Goal: Information Seeking & Learning: Learn about a topic

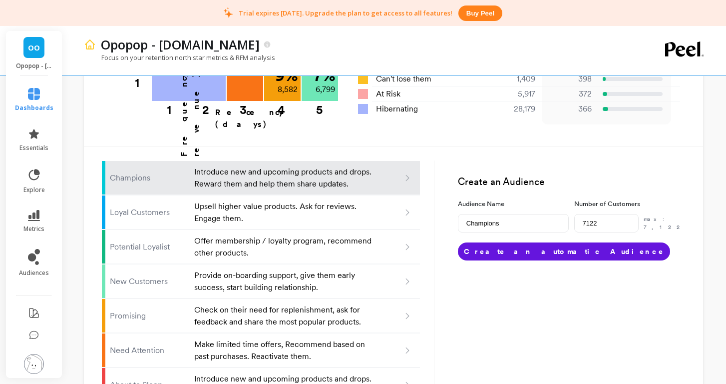
scroll to position [554, 0]
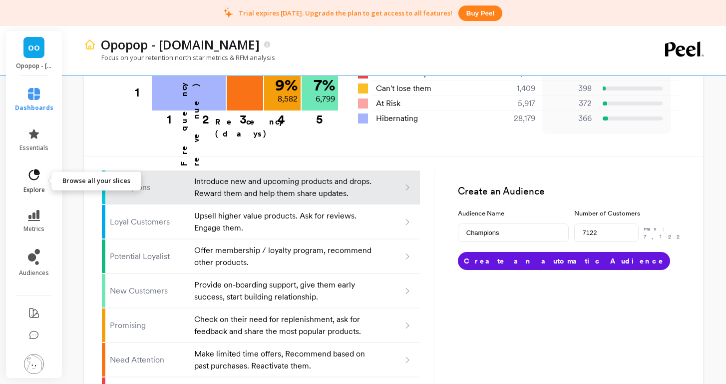
click at [33, 174] on icon at bounding box center [34, 175] width 14 height 14
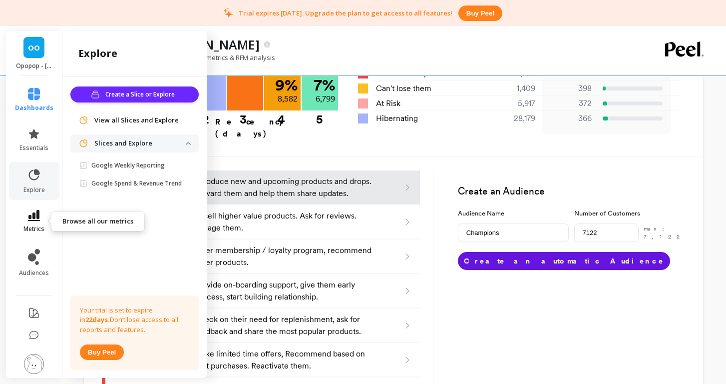
click at [34, 219] on icon at bounding box center [34, 215] width 12 height 11
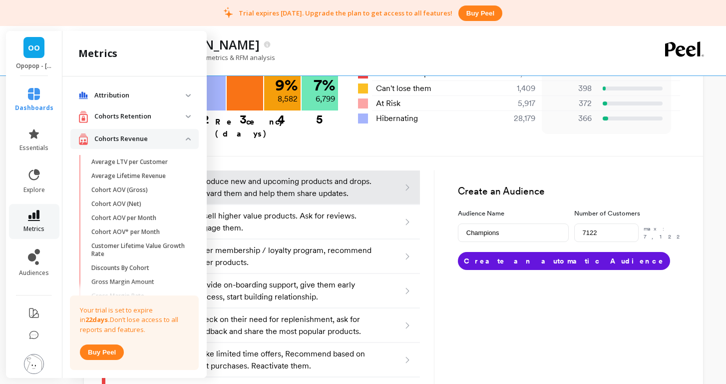
scroll to position [17, 0]
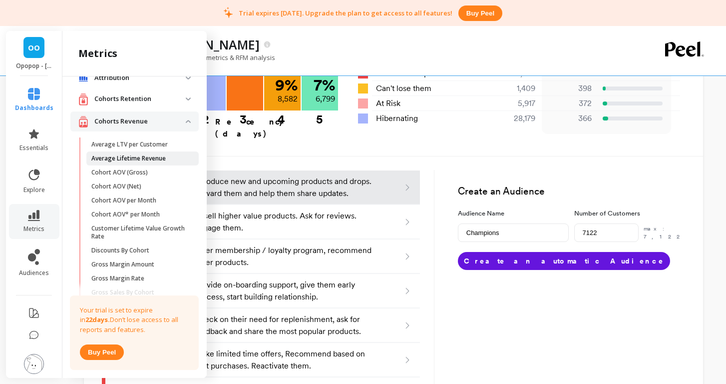
click at [111, 160] on p "Average Lifetime Revenue" at bounding box center [128, 158] width 74 height 8
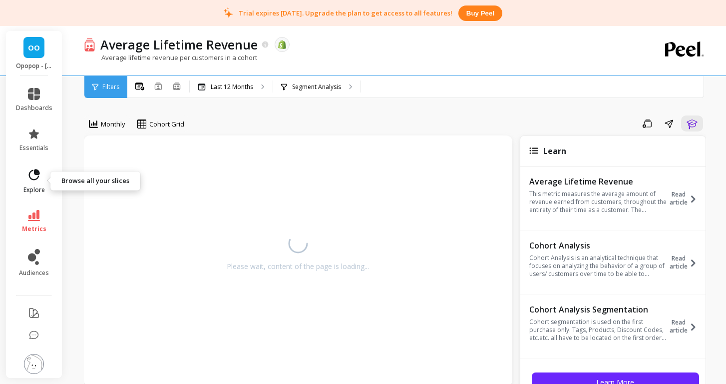
click at [36, 177] on icon at bounding box center [34, 175] width 14 height 14
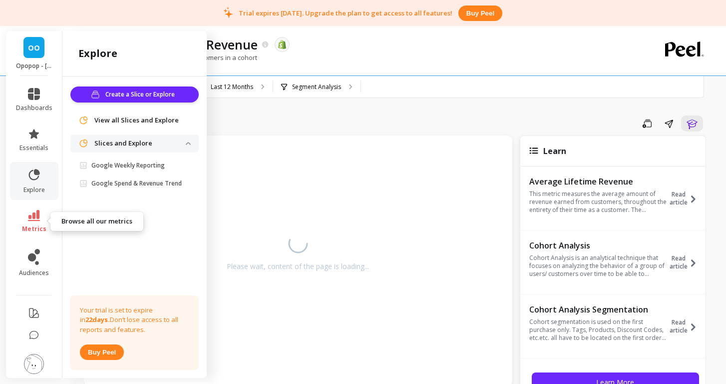
click at [33, 217] on icon at bounding box center [34, 215] width 12 height 11
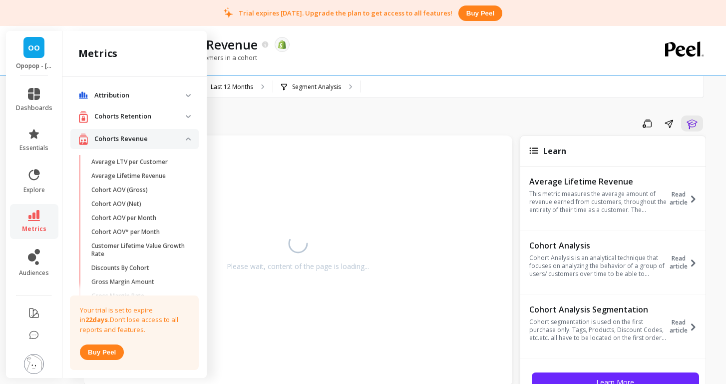
scroll to position [17, 0]
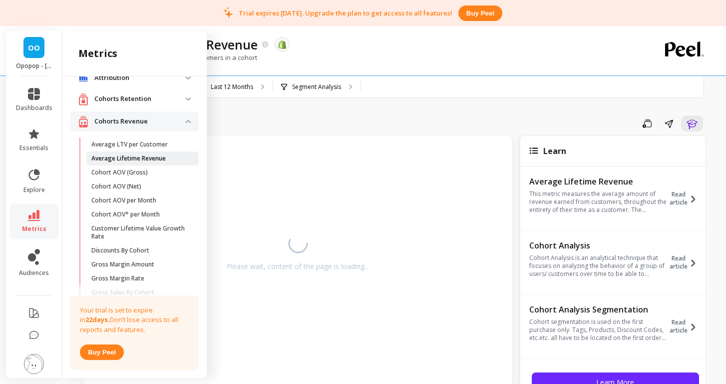
click at [135, 157] on p "Average Lifetime Revenue" at bounding box center [128, 158] width 74 height 8
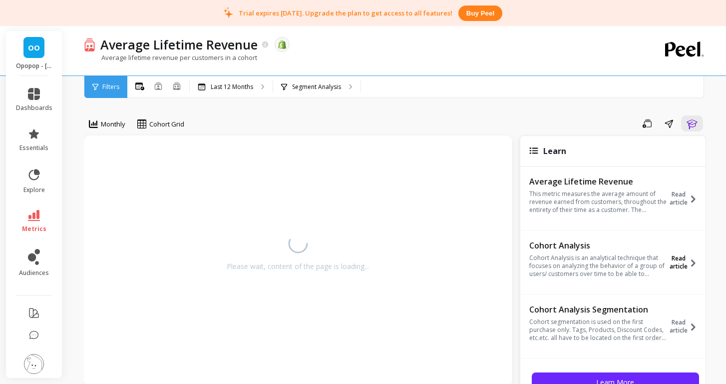
click at [682, 262] on span "Read article" at bounding box center [678, 262] width 19 height 16
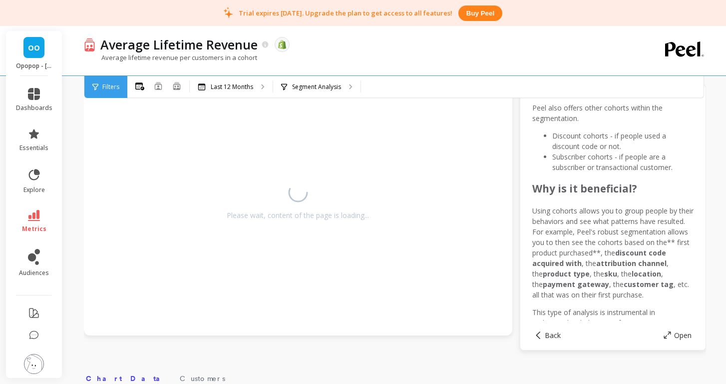
scroll to position [490, 0]
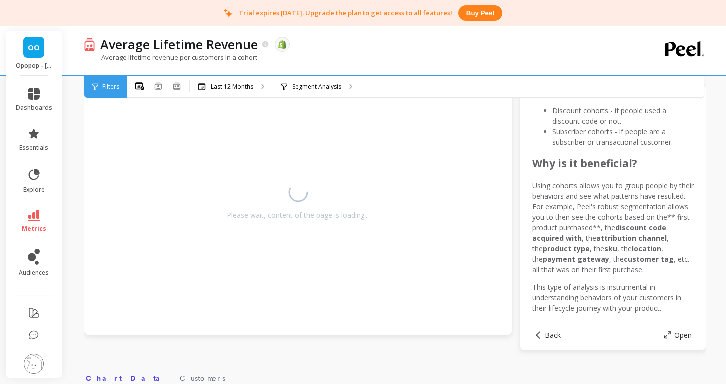
click at [115, 91] on div "Filters" at bounding box center [105, 87] width 43 height 22
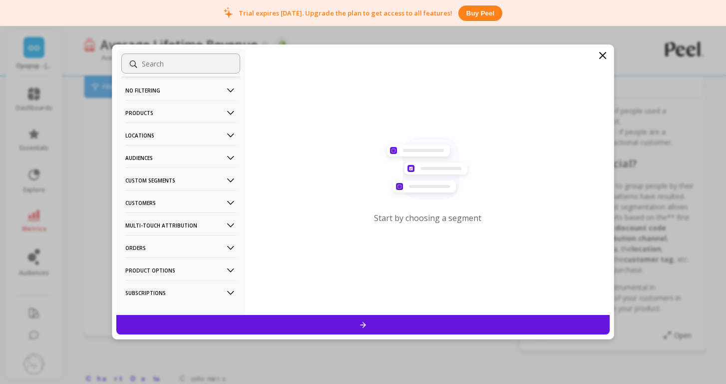
scroll to position [0, 0]
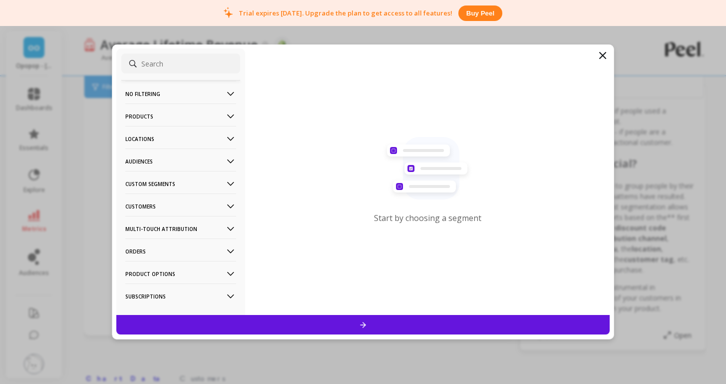
click at [183, 209] on p "Customers" at bounding box center [180, 205] width 111 height 25
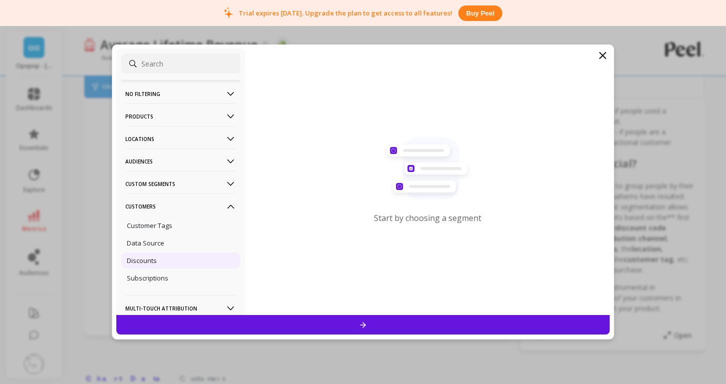
click at [150, 264] on p "Discounts" at bounding box center [142, 260] width 30 height 9
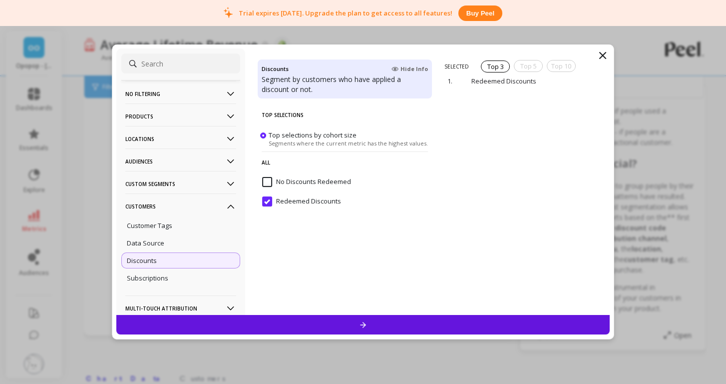
click at [608, 56] on icon at bounding box center [603, 55] width 12 height 12
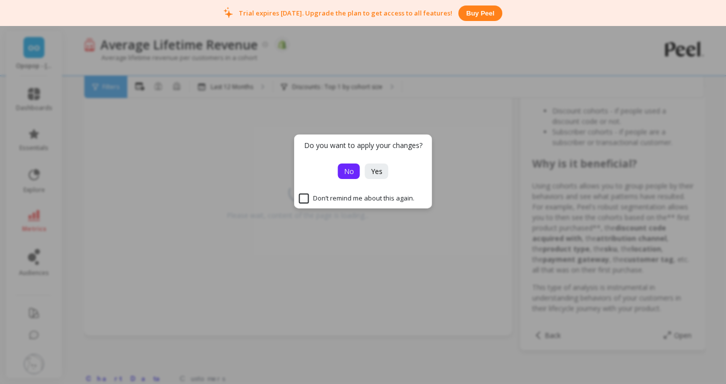
click at [353, 174] on span "No" at bounding box center [349, 170] width 10 height 9
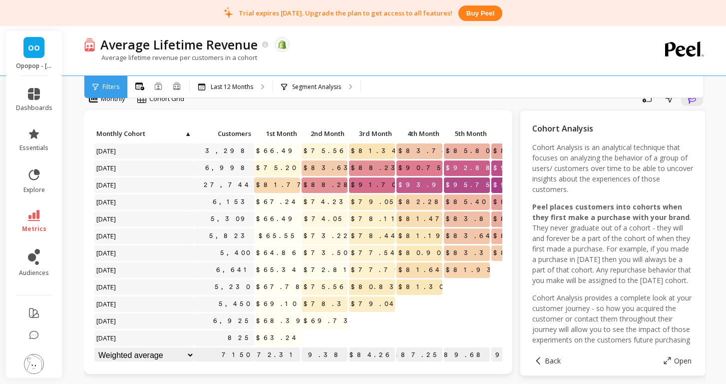
scroll to position [19, 0]
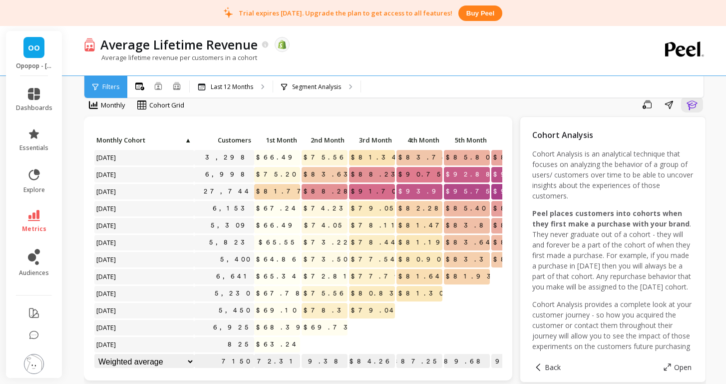
click at [108, 83] on span "Filters" at bounding box center [110, 87] width 17 height 8
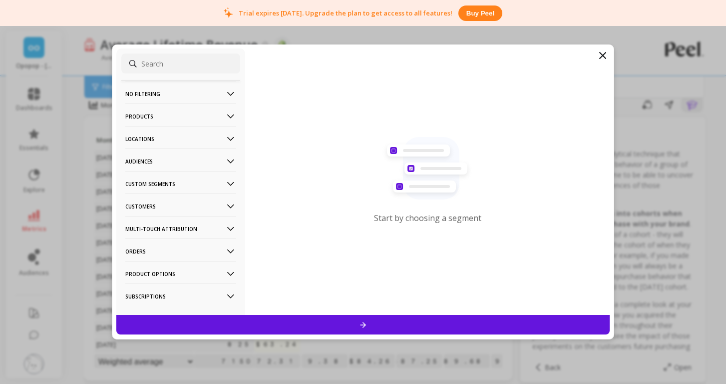
click at [172, 206] on p "Customers" at bounding box center [180, 205] width 111 height 25
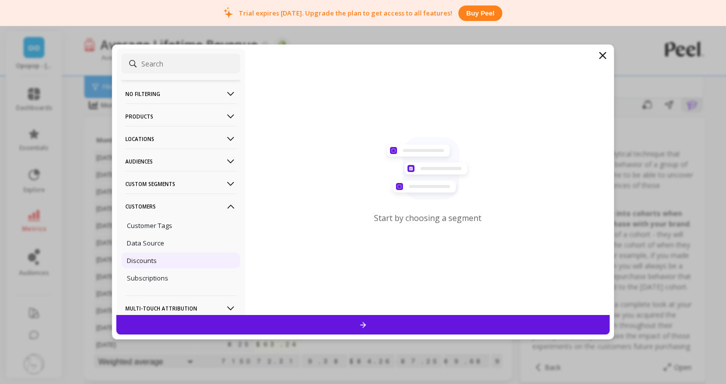
click at [159, 263] on div "Discounts" at bounding box center [180, 260] width 119 height 16
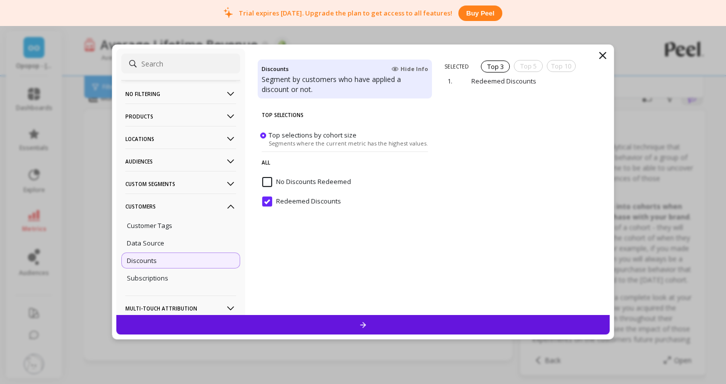
scroll to position [26, 0]
click at [600, 57] on icon at bounding box center [603, 55] width 6 height 6
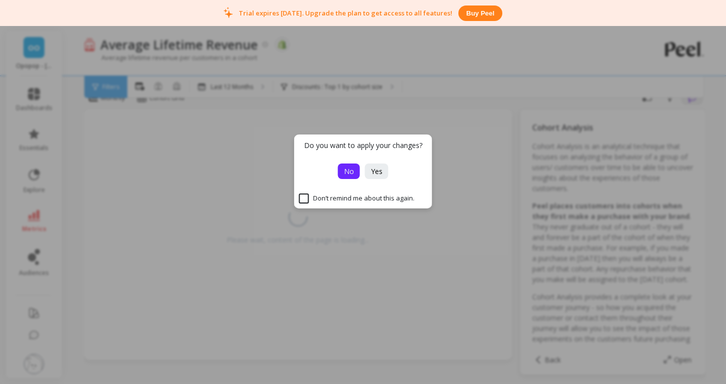
click at [351, 172] on span "No" at bounding box center [349, 170] width 10 height 9
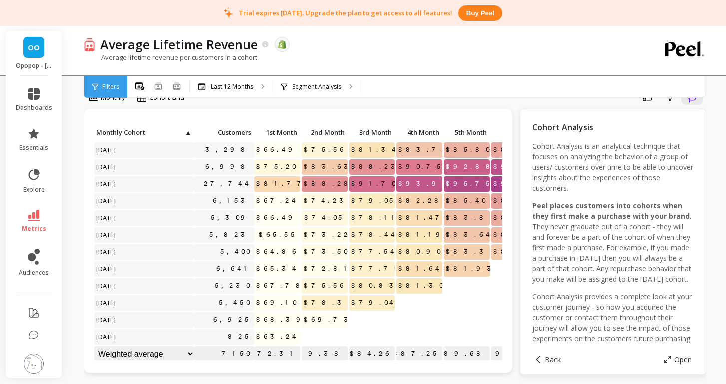
click at [110, 88] on span "Filters" at bounding box center [110, 87] width 17 height 8
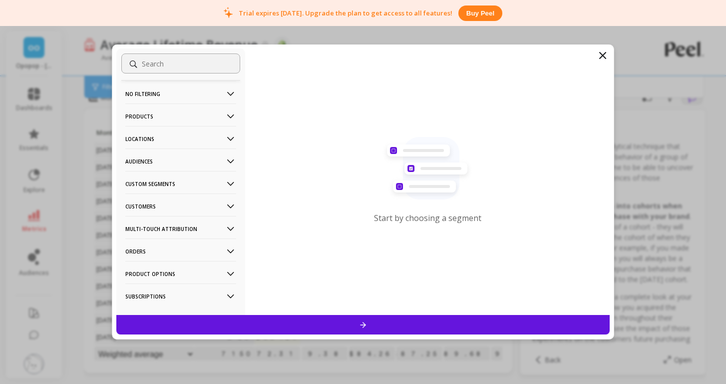
scroll to position [16, 0]
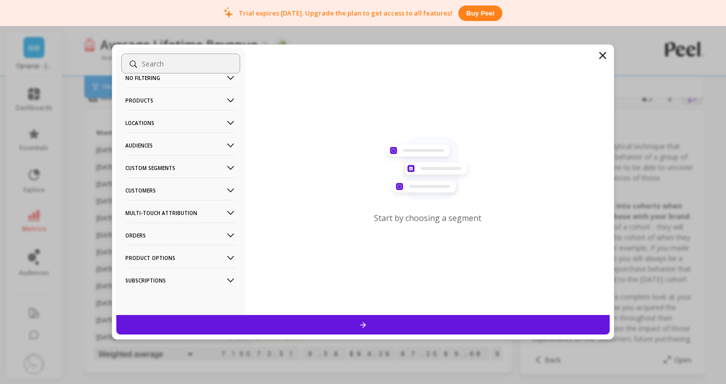
click at [196, 281] on p "Subscriptions" at bounding box center [180, 279] width 111 height 25
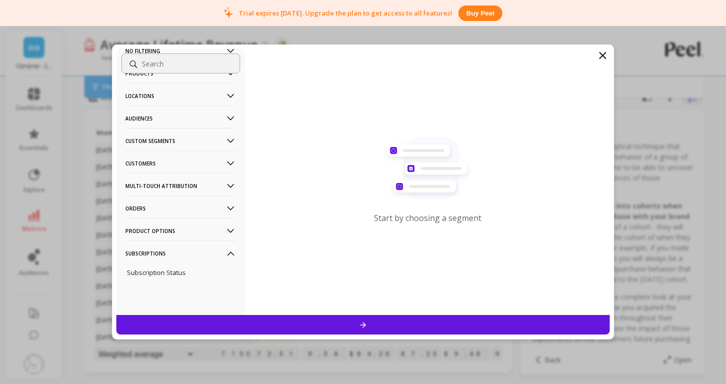
click at [188, 261] on p "Subscriptions" at bounding box center [180, 252] width 111 height 25
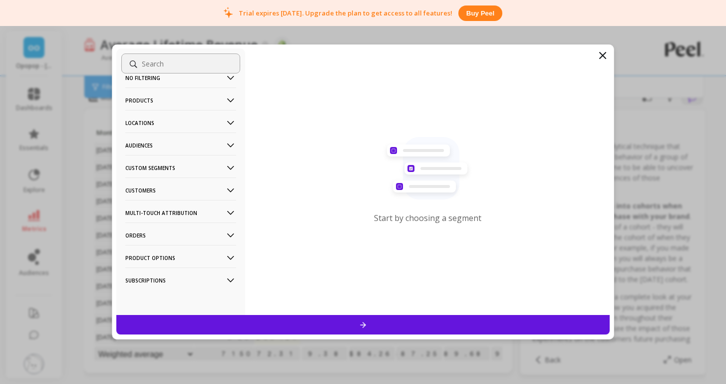
scroll to position [0, 0]
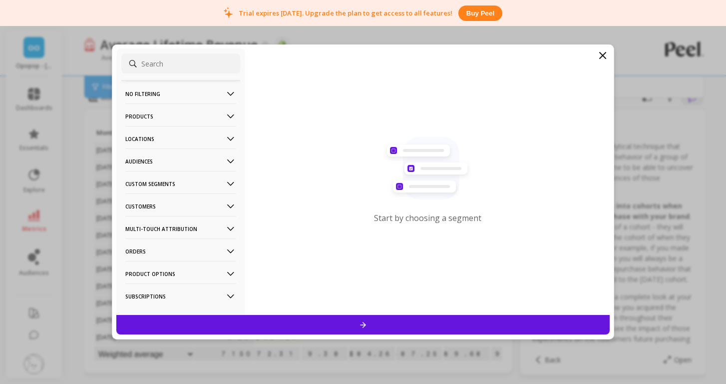
click at [174, 159] on p "Audiences" at bounding box center [180, 160] width 111 height 25
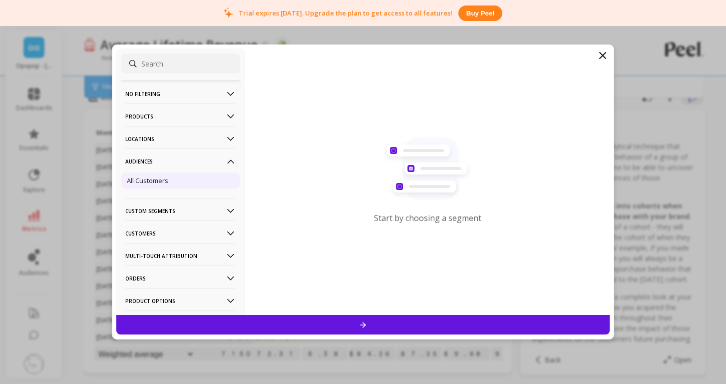
click at [159, 186] on div "All Customers" at bounding box center [180, 180] width 119 height 16
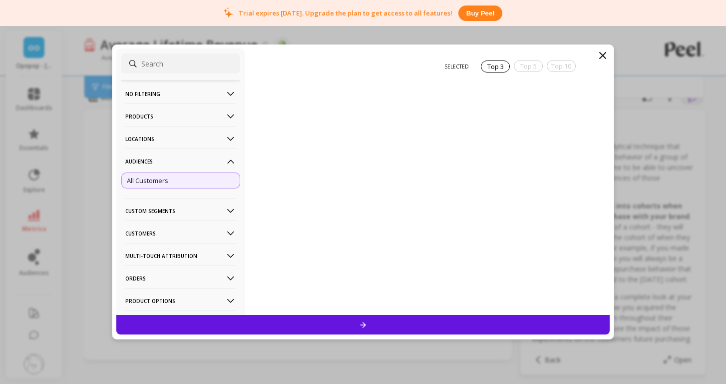
click at [604, 59] on icon at bounding box center [603, 55] width 12 height 12
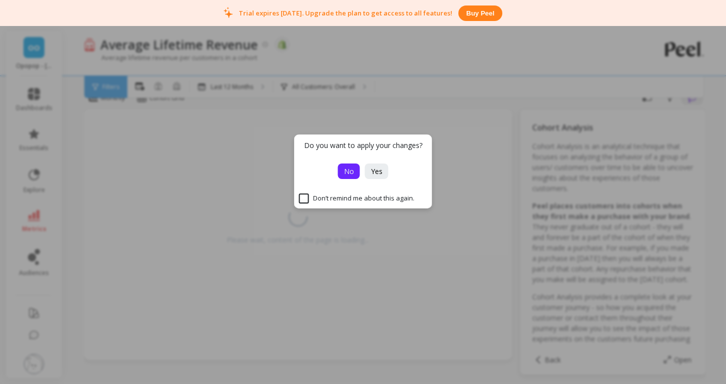
click at [349, 173] on span "No" at bounding box center [349, 170] width 10 height 9
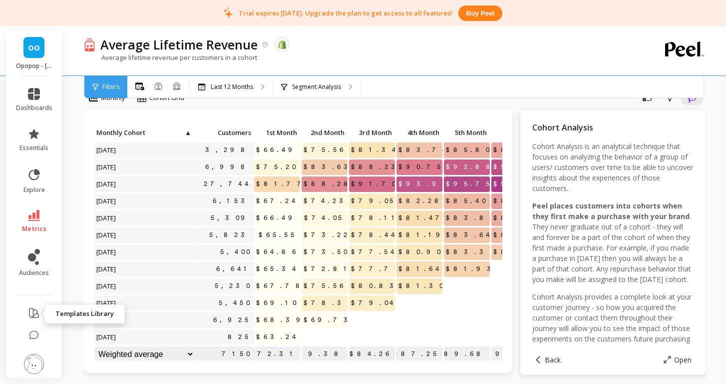
click at [29, 315] on icon at bounding box center [33, 312] width 9 height 9
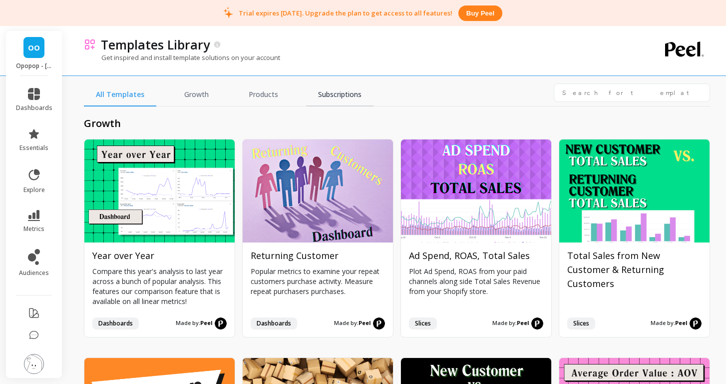
click at [326, 90] on link "Subscriptions" at bounding box center [339, 94] width 67 height 23
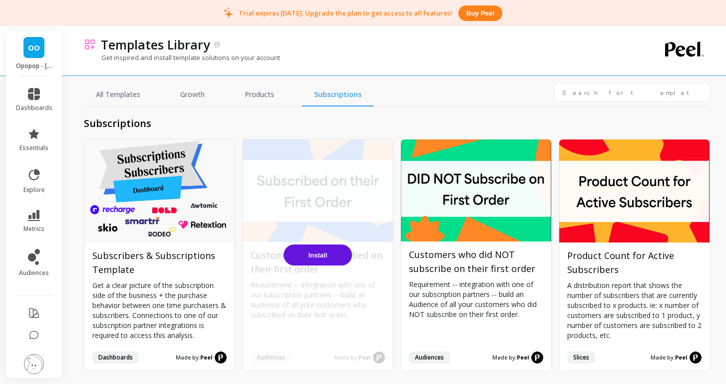
scroll to position [6, 0]
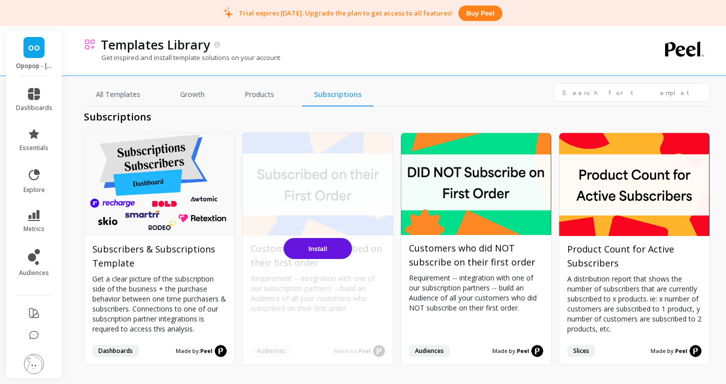
click at [323, 250] on span "Install" at bounding box center [318, 248] width 19 height 7
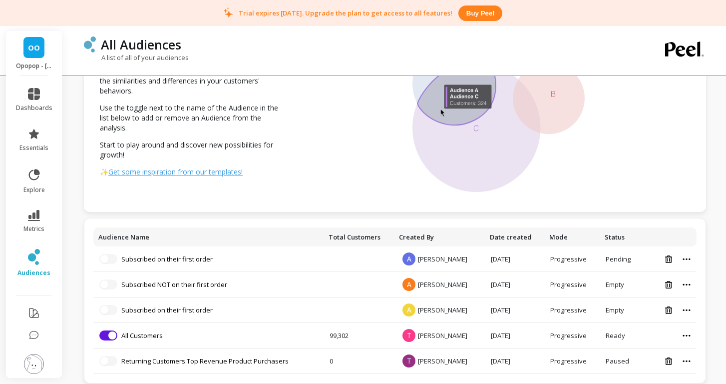
scroll to position [79, 0]
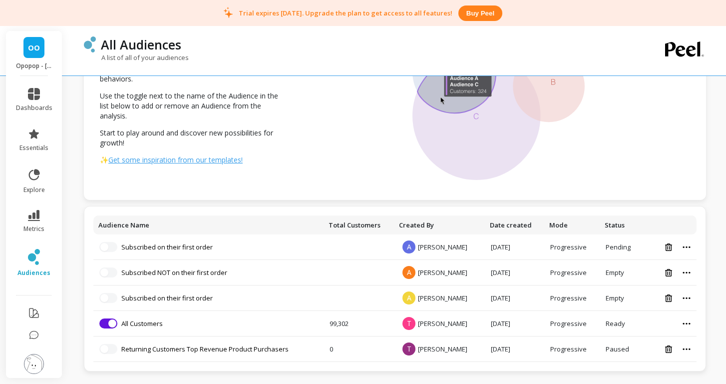
click at [707, 322] on div "All Audiences A list of all of your audiences Audiences Overlap Select up to 3 …" at bounding box center [397, 152] width 658 height 463
click at [668, 247] on icon at bounding box center [668, 246] width 7 height 7
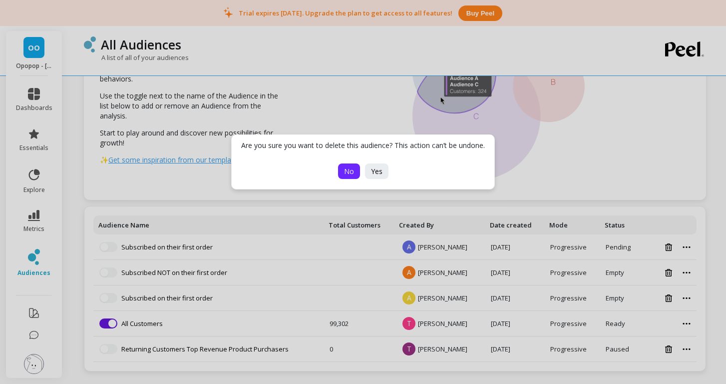
click at [347, 172] on span "No" at bounding box center [349, 170] width 10 height 9
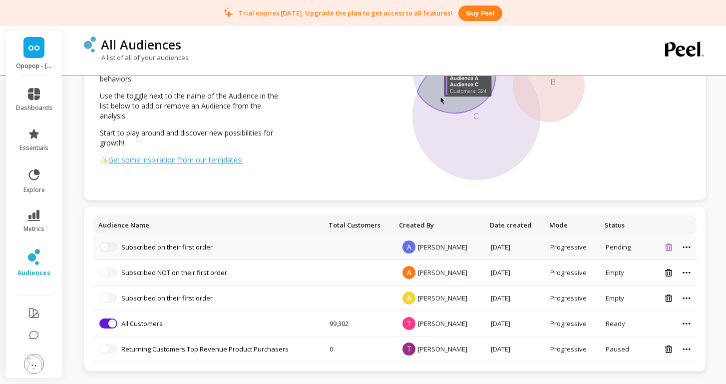
click at [669, 246] on icon at bounding box center [668, 246] width 7 height 7
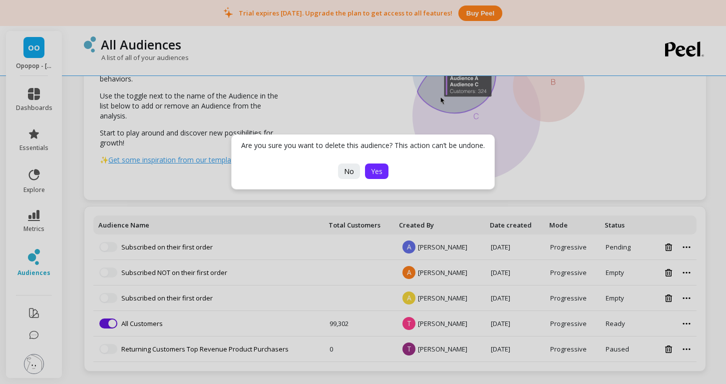
click at [382, 172] on button "Yes" at bounding box center [376, 170] width 23 height 15
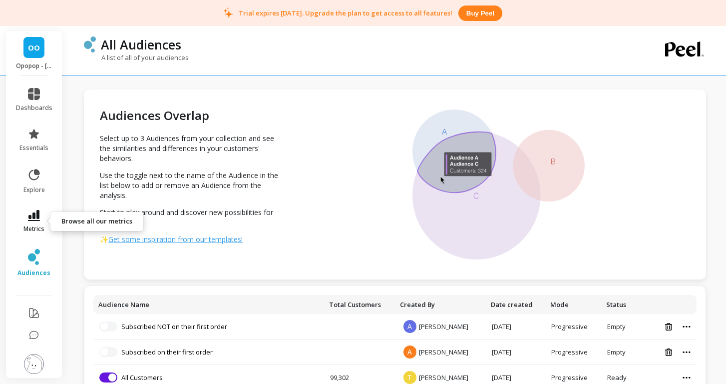
click at [36, 213] on icon at bounding box center [34, 215] width 12 height 11
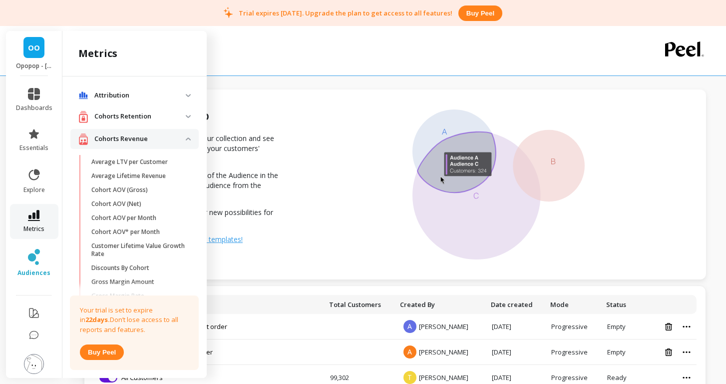
scroll to position [17, 0]
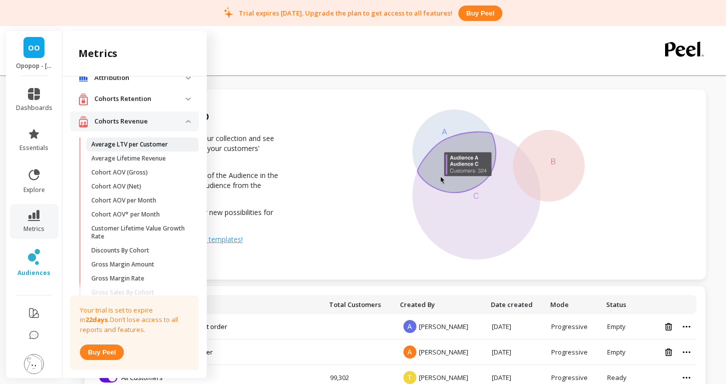
click at [129, 145] on p "Average LTV per Customer" at bounding box center [129, 144] width 76 height 8
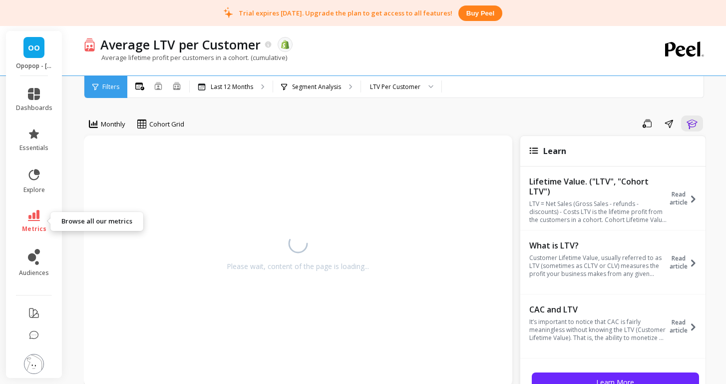
click at [33, 218] on icon at bounding box center [34, 215] width 12 height 11
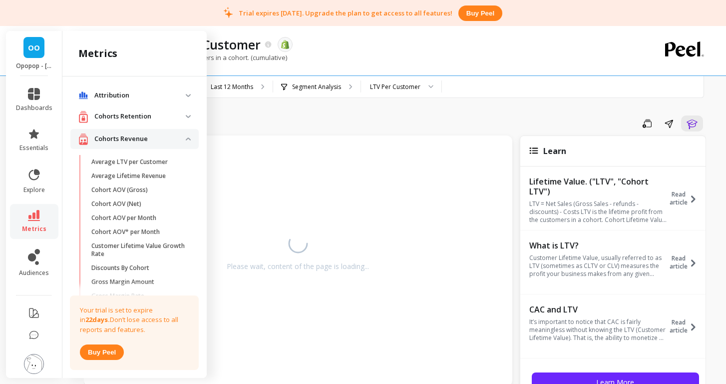
scroll to position [17, 0]
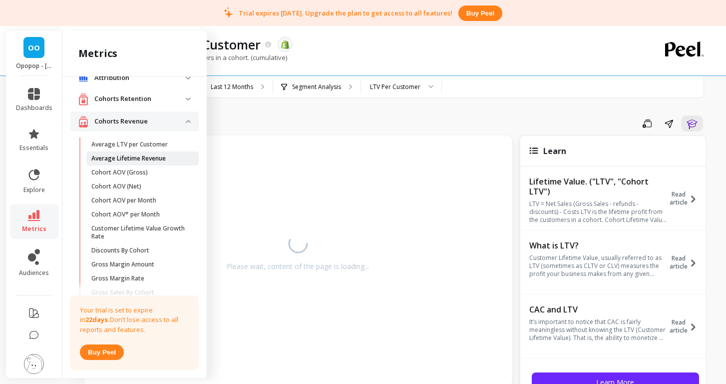
click at [117, 155] on p "Average Lifetime Revenue" at bounding box center [128, 158] width 74 height 8
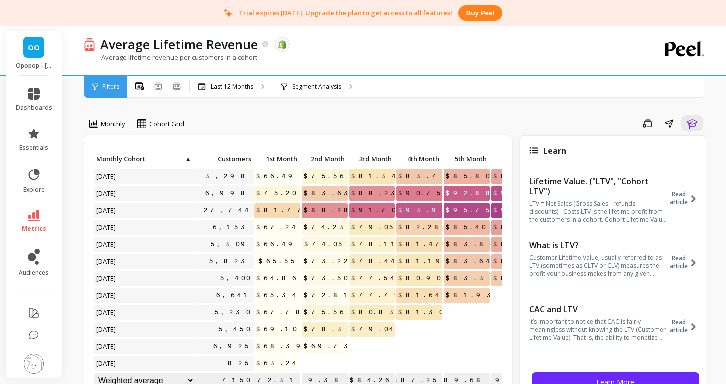
scroll to position [0, 0]
click at [339, 90] on p "Segment Analysis" at bounding box center [316, 87] width 49 height 8
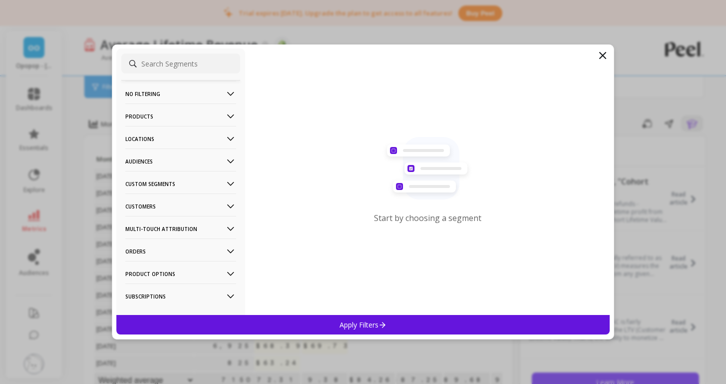
click at [166, 182] on p "Custom Segments" at bounding box center [180, 183] width 111 height 25
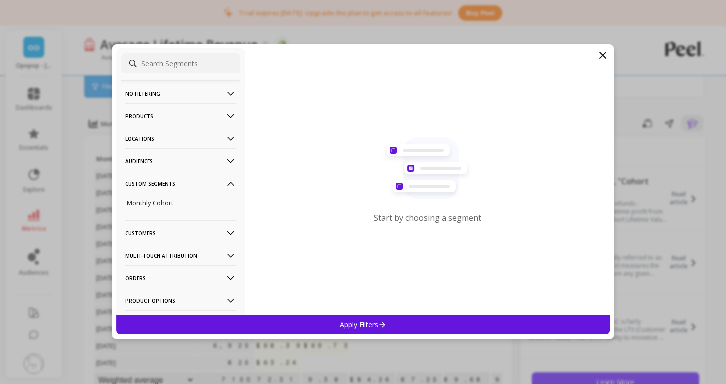
click at [166, 182] on p "Custom Segments" at bounding box center [180, 183] width 111 height 25
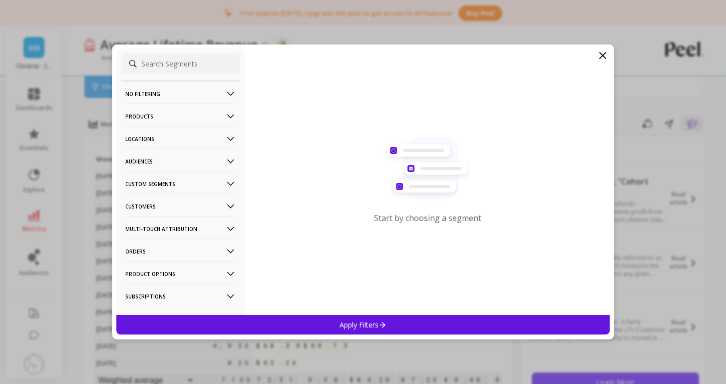
click at [164, 159] on p "Audiences" at bounding box center [180, 160] width 111 height 25
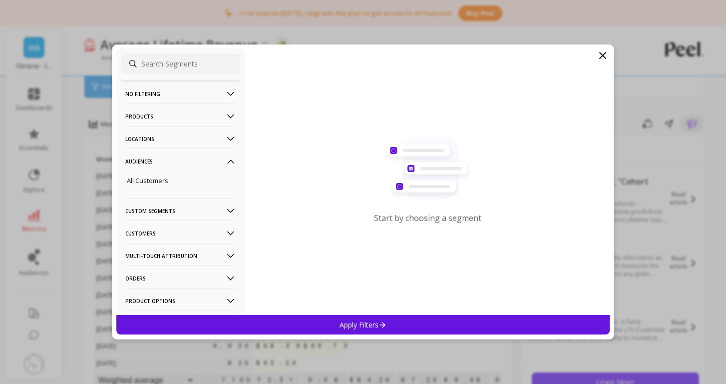
click at [164, 159] on p "Audiences" at bounding box center [180, 160] width 111 height 25
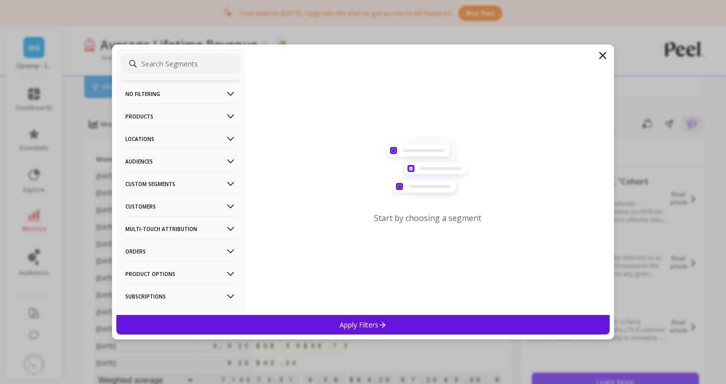
click at [152, 207] on p "Customers" at bounding box center [180, 205] width 111 height 25
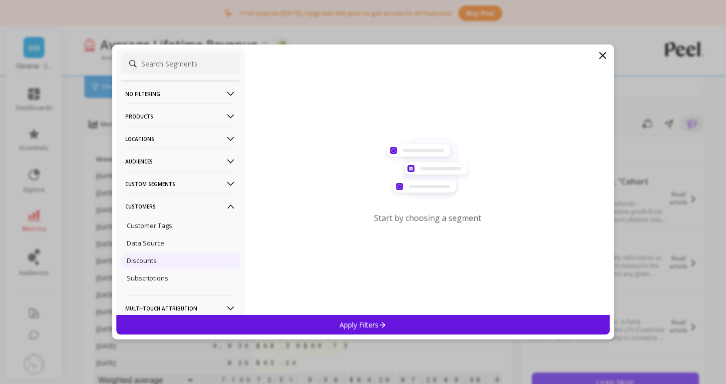
click at [147, 259] on p "Discounts" at bounding box center [142, 260] width 30 height 9
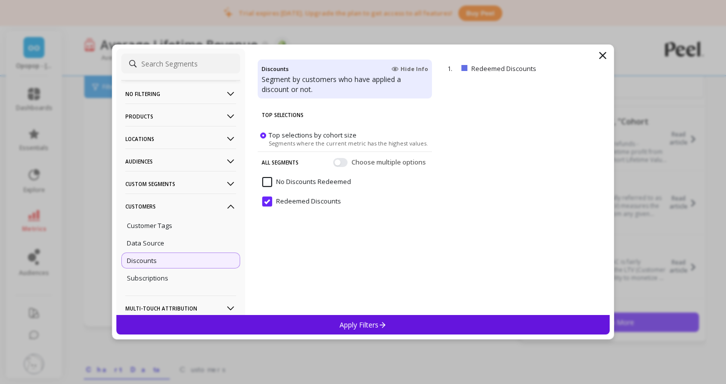
scroll to position [58, 0]
click at [604, 57] on icon at bounding box center [603, 55] width 6 height 6
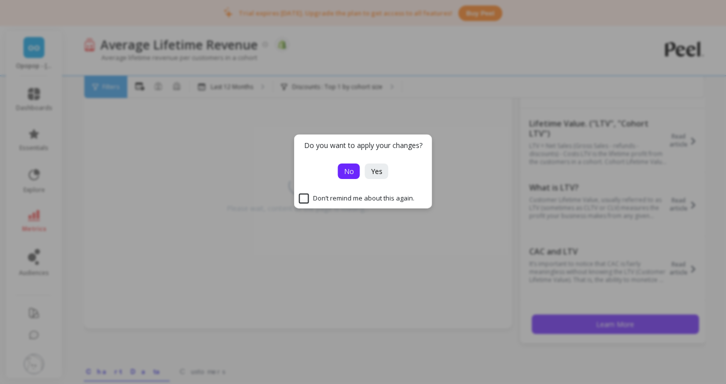
click at [359, 174] on button "No" at bounding box center [349, 170] width 22 height 15
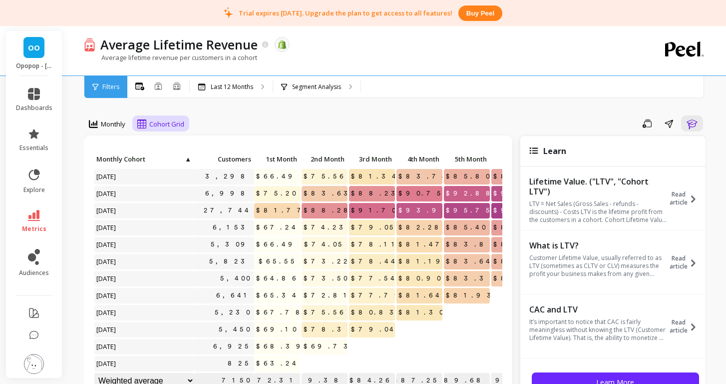
click at [159, 126] on span "Cohort Grid" at bounding box center [166, 123] width 35 height 9
click at [110, 121] on span "Monthly" at bounding box center [113, 123] width 24 height 9
click at [159, 85] on icon at bounding box center [158, 85] width 7 height 7
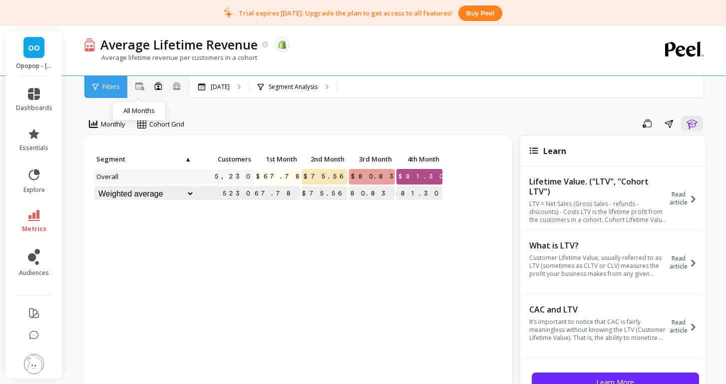
click at [140, 85] on icon at bounding box center [139, 86] width 9 height 8
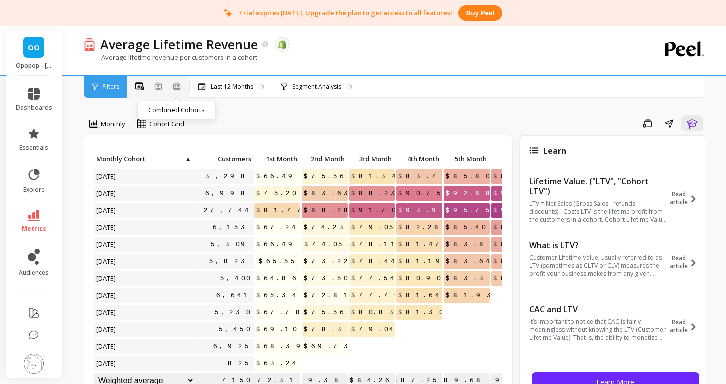
click at [180, 84] on icon at bounding box center [176, 85] width 9 height 8
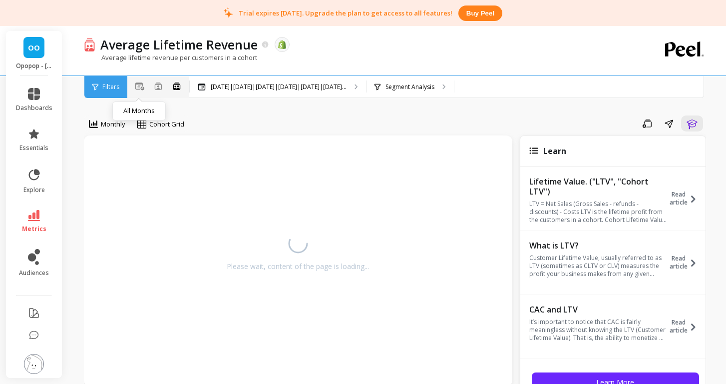
click at [138, 85] on icon at bounding box center [139, 86] width 9 height 8
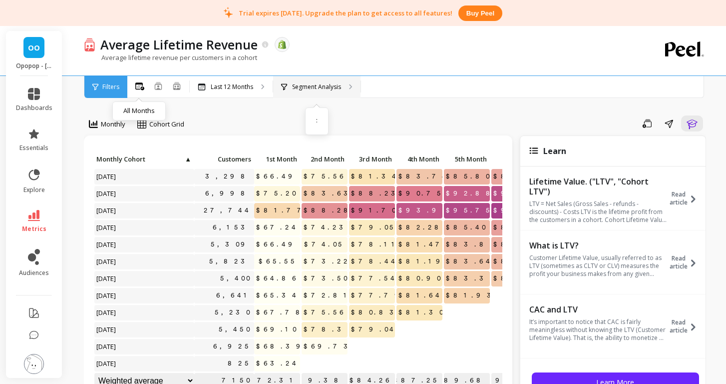
click at [314, 90] on p "Segment Analysis" at bounding box center [316, 87] width 49 height 8
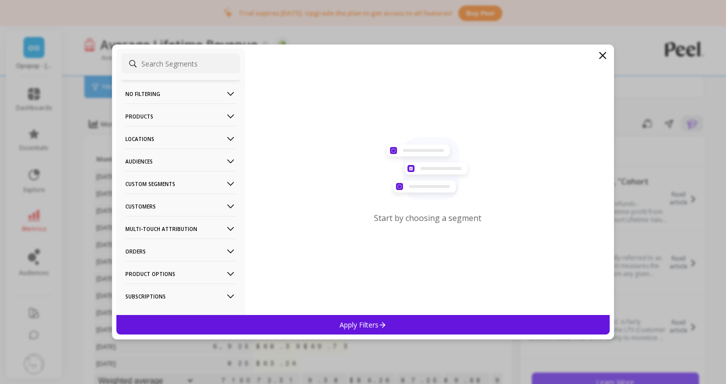
click at [176, 186] on p "Custom Segments" at bounding box center [180, 183] width 111 height 25
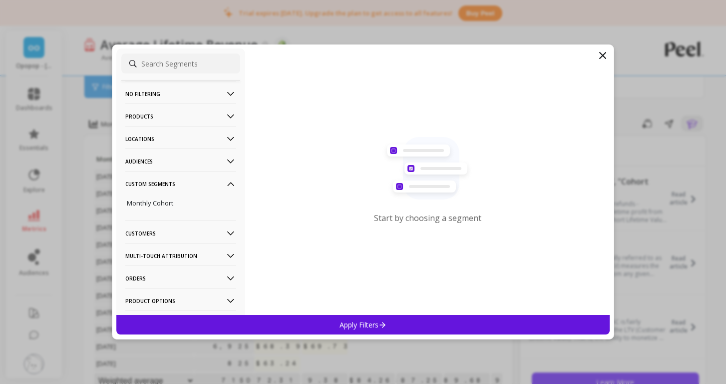
click at [599, 54] on icon at bounding box center [603, 55] width 12 height 12
